Goal: Navigation & Orientation: Go to known website

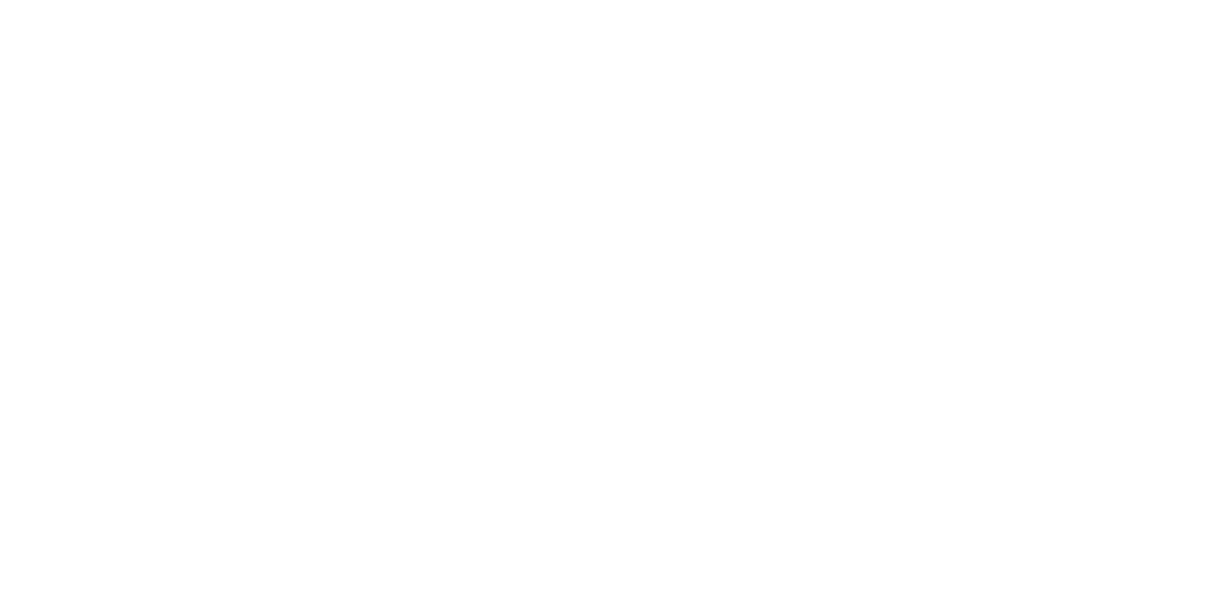
click at [526, 0] on html at bounding box center [603, 0] width 1206 height 0
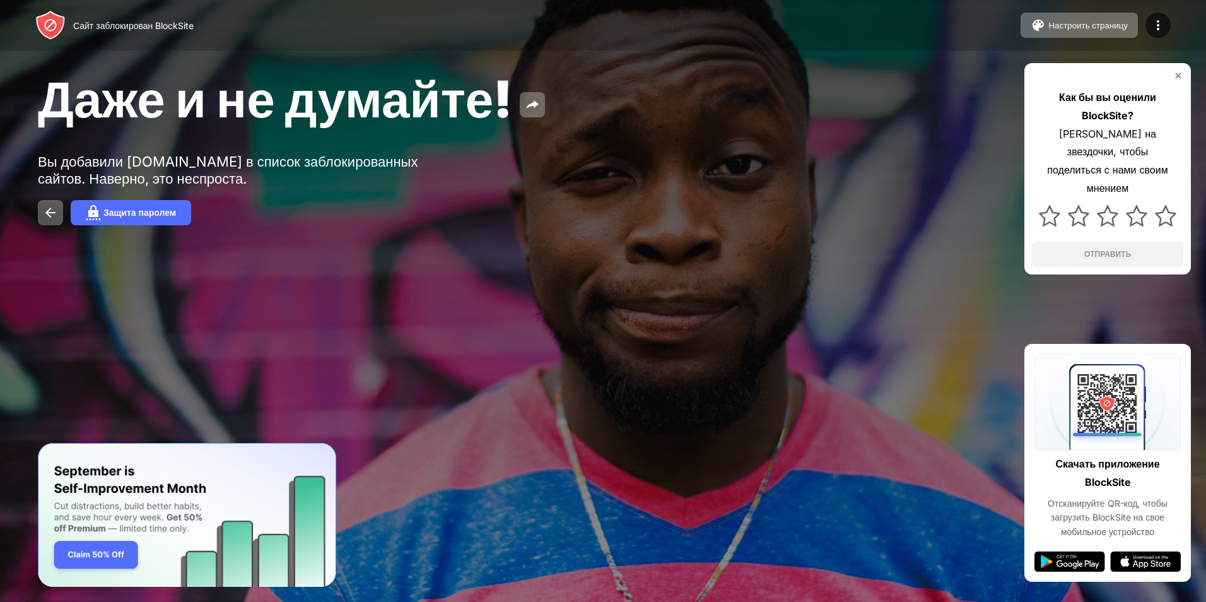
drag, startPoint x: 430, startPoint y: 601, endPoint x: 418, endPoint y: 500, distance: 101.7
click at [426, 588] on div at bounding box center [603, 301] width 1206 height 602
click at [420, 574] on div at bounding box center [603, 301] width 1206 height 602
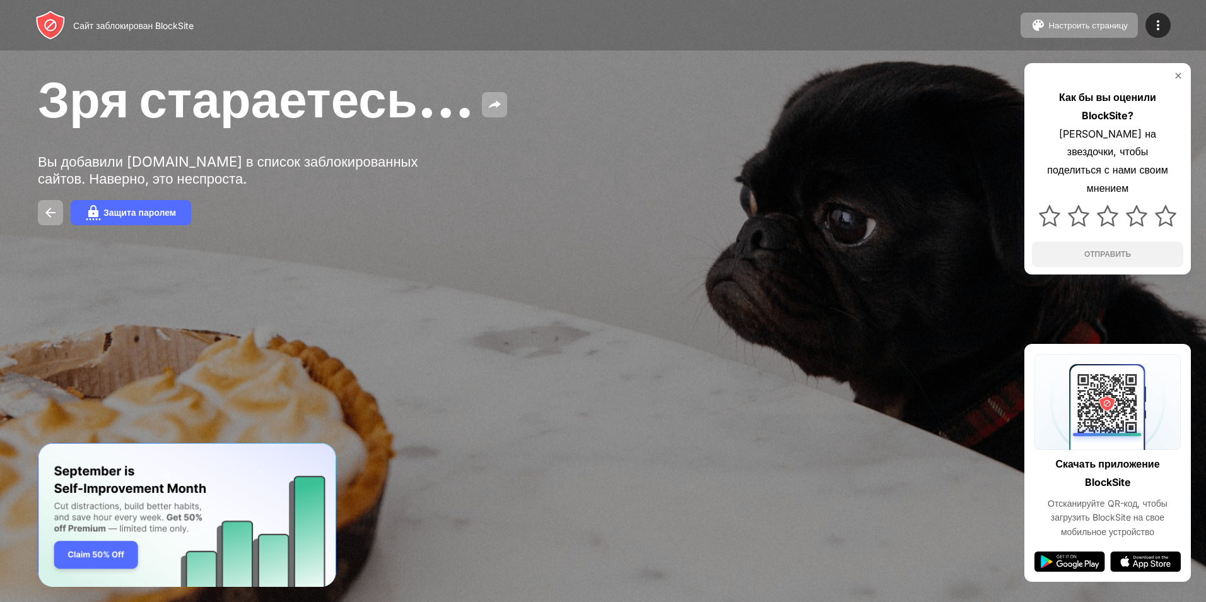
drag, startPoint x: 953, startPoint y: 242, endPoint x: 844, endPoint y: 266, distance: 111.6
click at [943, 247] on div "Зря стараетесь… Вы добавили youtube.com в список заблокированных сайтов. Наверн…" at bounding box center [603, 146] width 1206 height 293
drag, startPoint x: 791, startPoint y: 243, endPoint x: 660, endPoint y: 327, distance: 156.1
click at [660, 327] on div at bounding box center [603, 301] width 1206 height 602
